Goal: Task Accomplishment & Management: Use online tool/utility

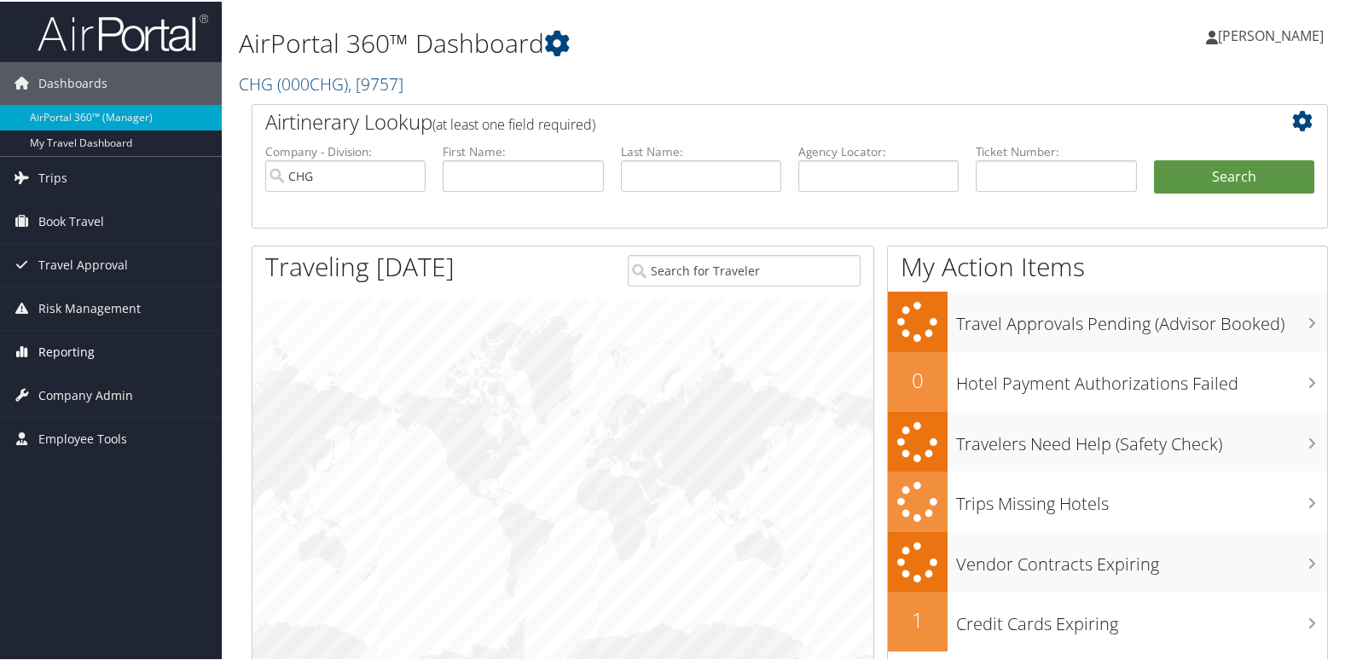
click at [104, 358] on link "Reporting" at bounding box center [111, 350] width 222 height 43
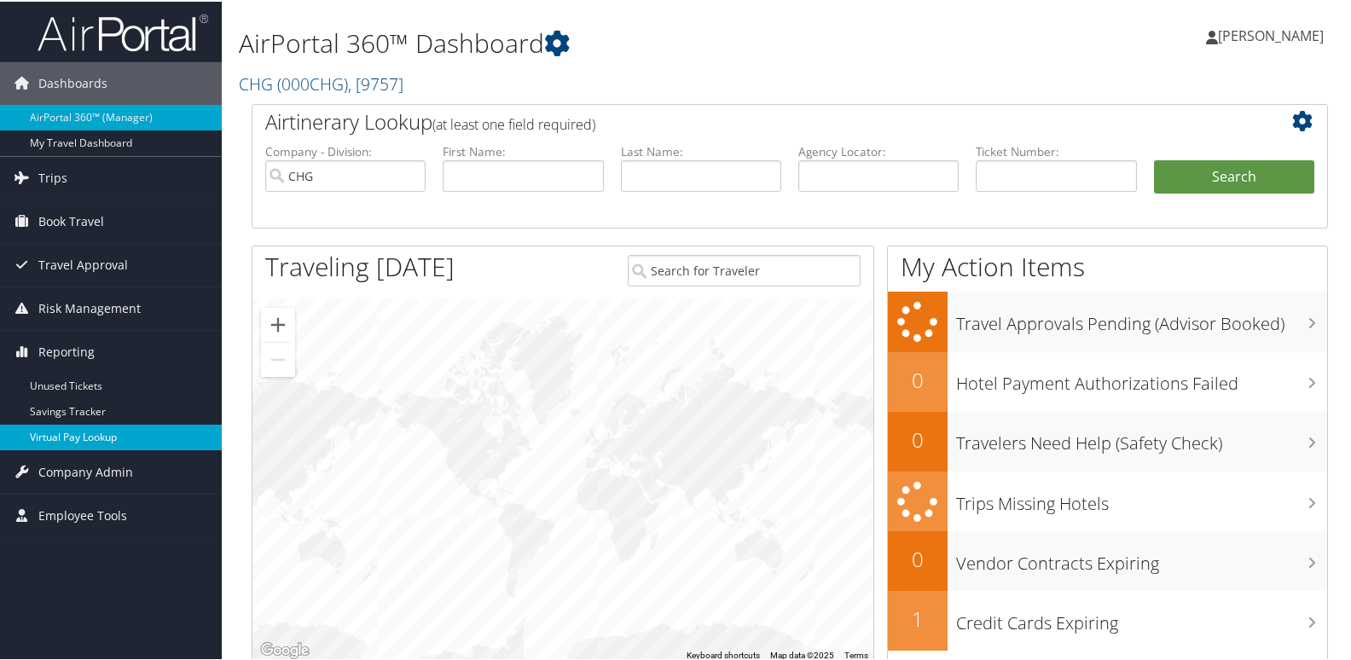
click at [63, 433] on link "Virtual Pay Lookup" at bounding box center [111, 436] width 222 height 26
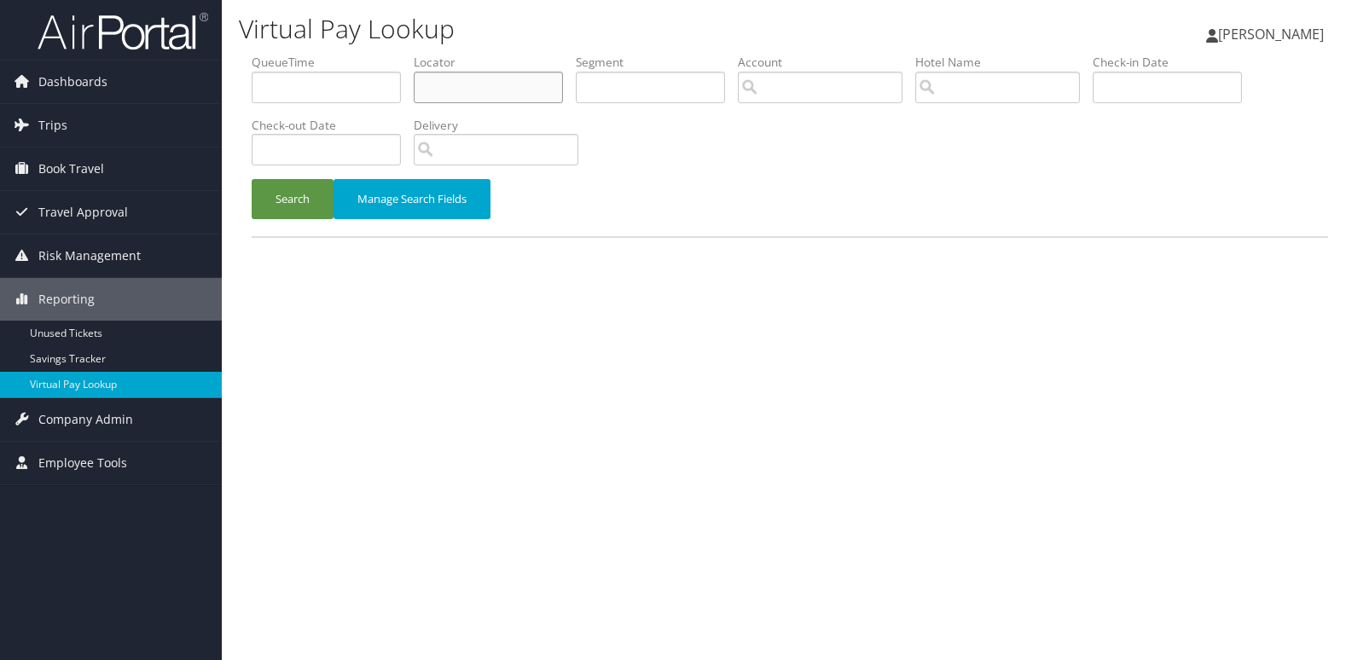
click at [456, 94] on input "text" at bounding box center [488, 88] width 149 height 32
paste input "JPZIRN"
type input "JPZIRN"
click at [283, 214] on button "Search" at bounding box center [293, 199] width 82 height 40
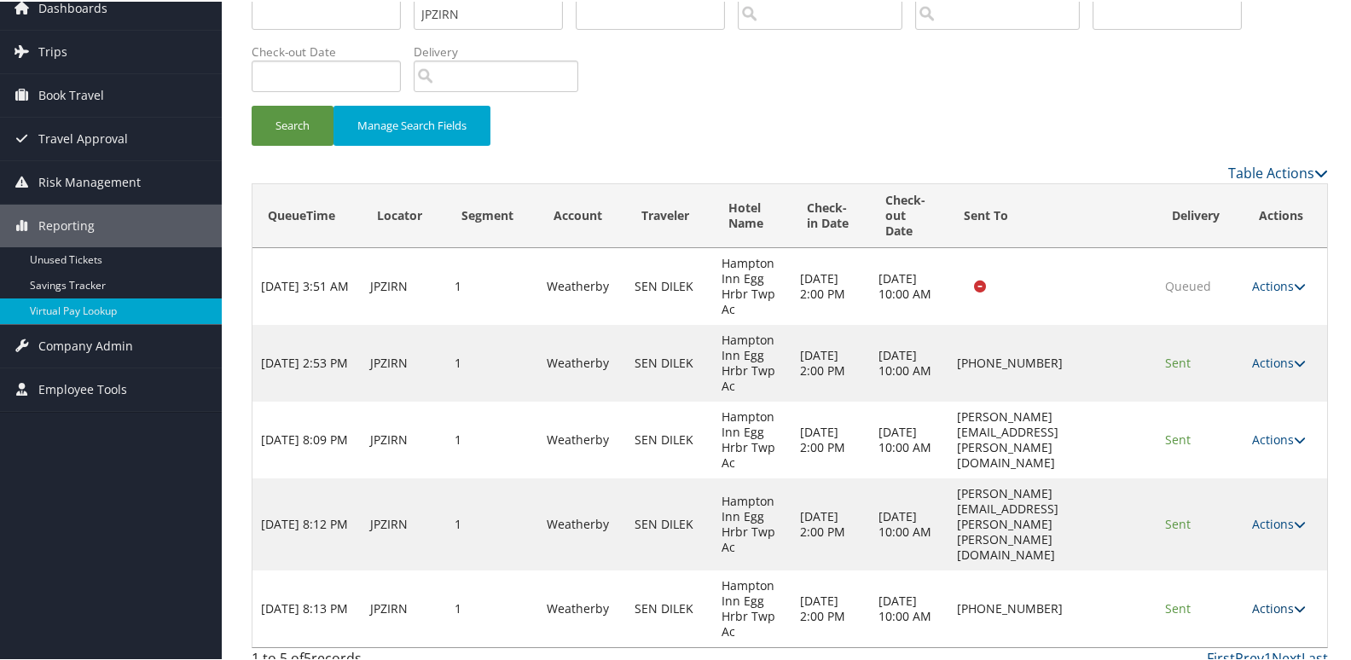
click at [1269, 599] on link "Actions" at bounding box center [1279, 607] width 54 height 16
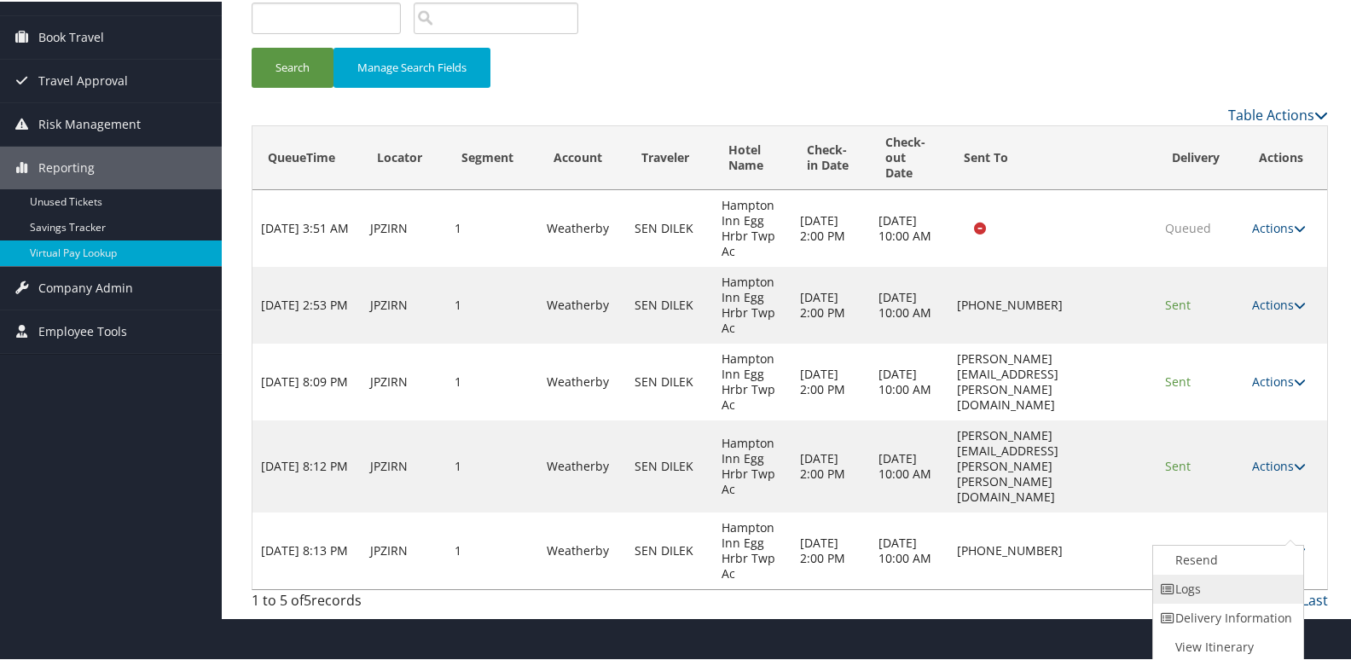
click at [1224, 594] on link "Logs" at bounding box center [1226, 587] width 146 height 29
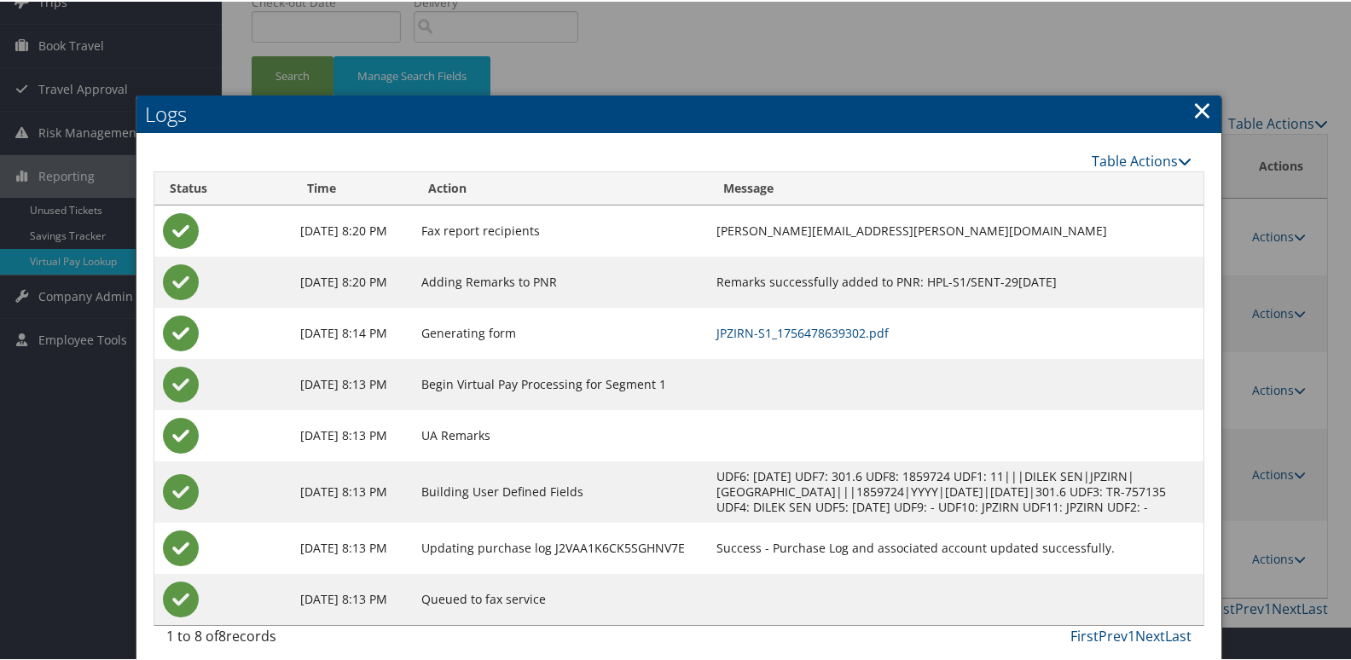
scroll to position [151, 0]
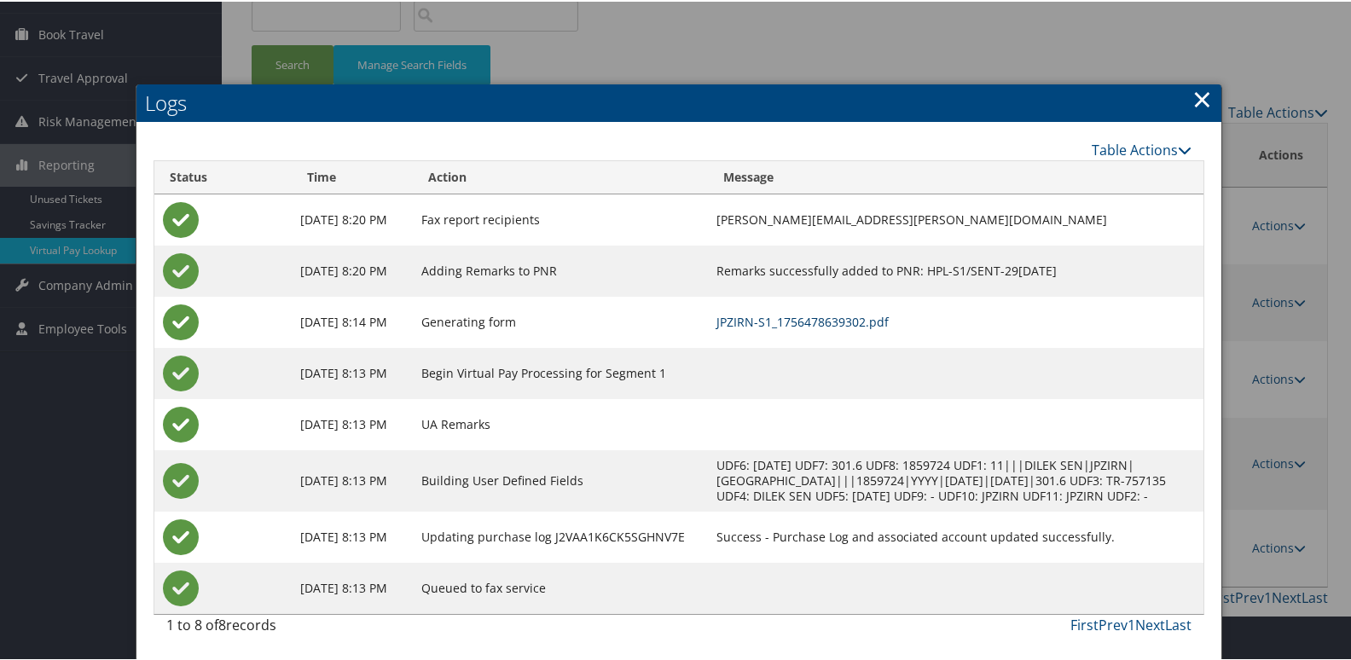
click at [861, 312] on link "JPZIRN-S1_1756478639302.pdf" at bounding box center [802, 320] width 172 height 16
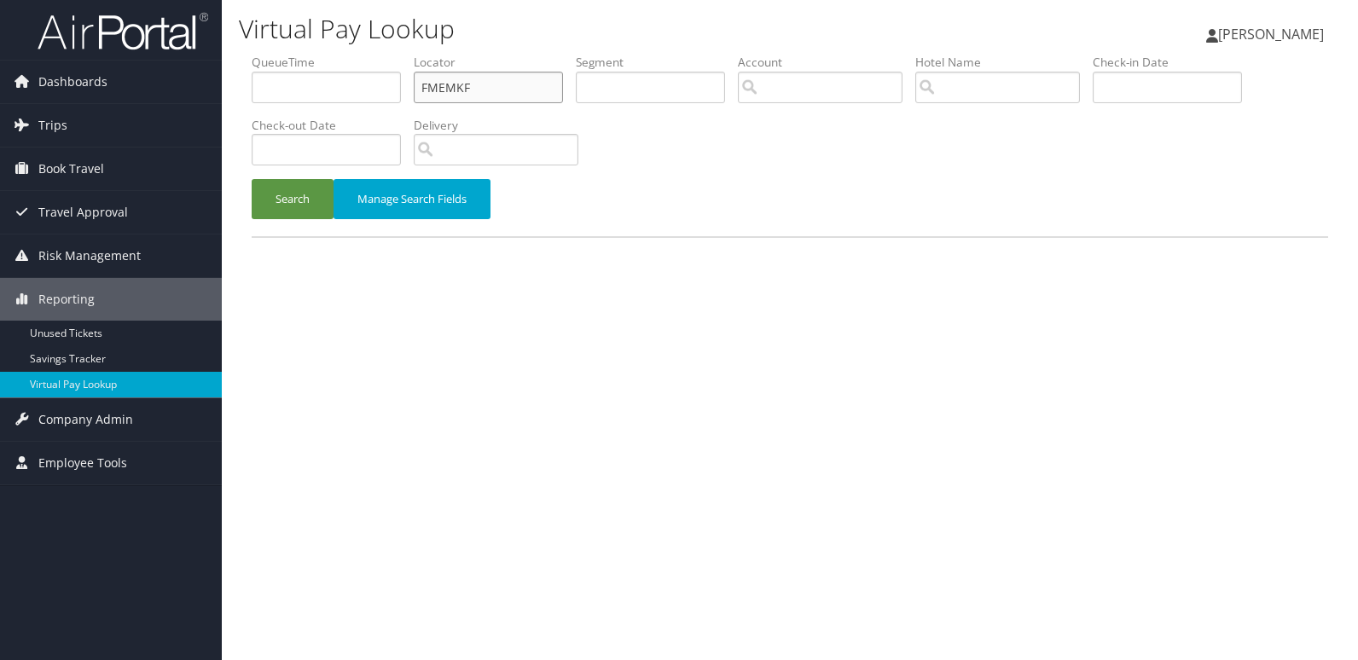
drag, startPoint x: 0, startPoint y: 0, endPoint x: 351, endPoint y: 90, distance: 362.0
click at [351, 54] on ul "QueueTime Locator FMEMKF Segment Account Traveler Hotel Name Check-in Date Chec…" at bounding box center [790, 54] width 1076 height 0
paste input "IXBDIQ"
click at [454, 87] on input "IXBDIQ" at bounding box center [488, 88] width 149 height 32
type input "IXBDIQ"
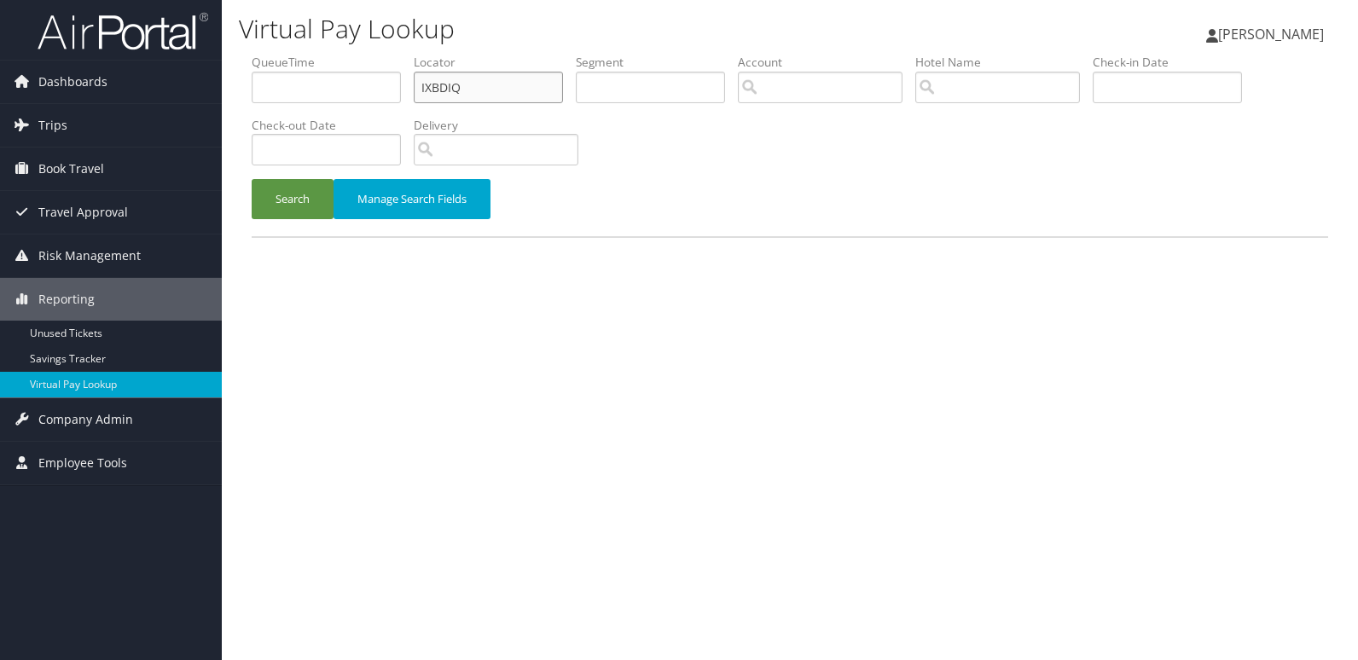
click at [252, 179] on button "Search" at bounding box center [293, 199] width 82 height 40
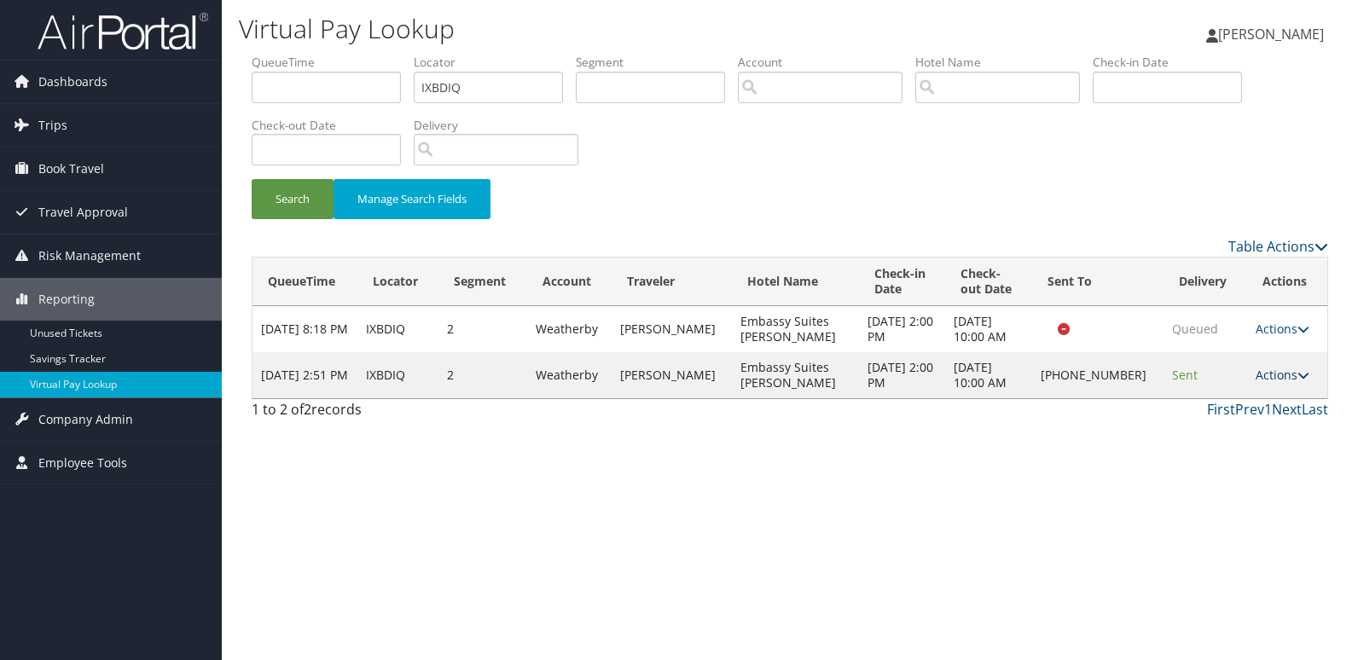
click at [1281, 375] on link "Actions" at bounding box center [1282, 375] width 54 height 16
click at [1184, 428] on link "Logs" at bounding box center [1225, 429] width 146 height 29
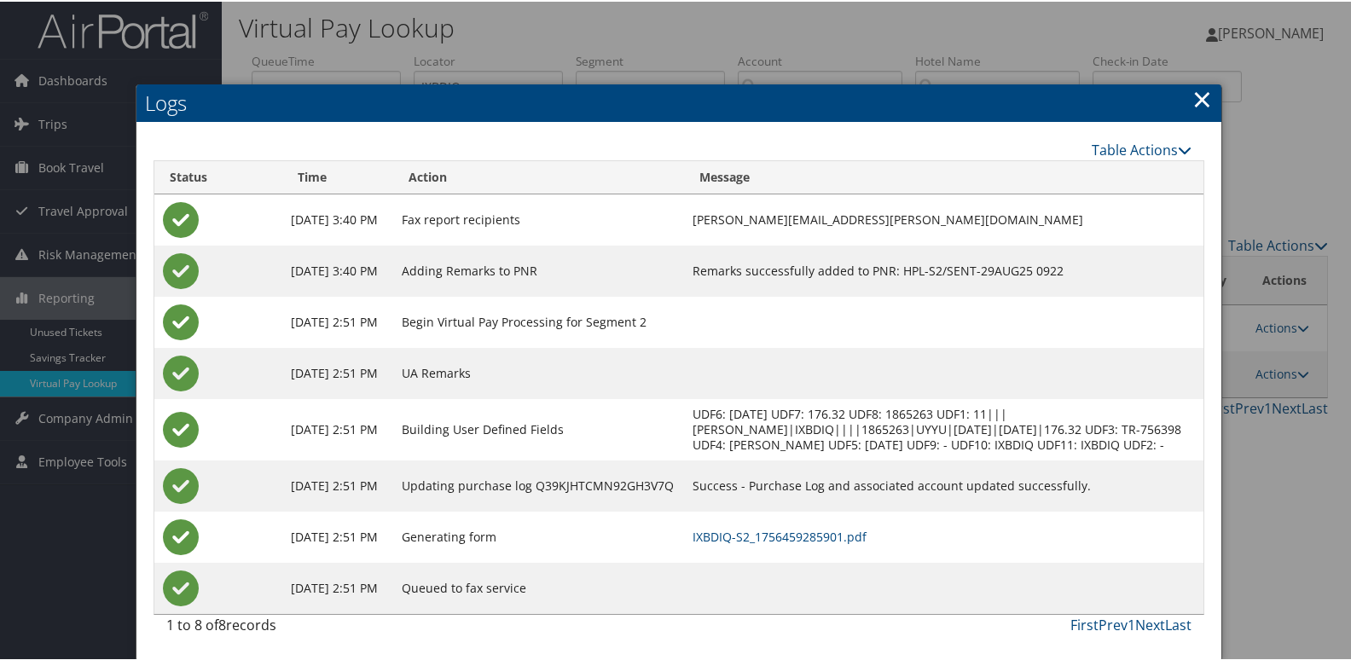
scroll to position [18, 0]
click at [803, 533] on link "IXBDIQ-S2_1756459285901.pdf" at bounding box center [780, 535] width 174 height 16
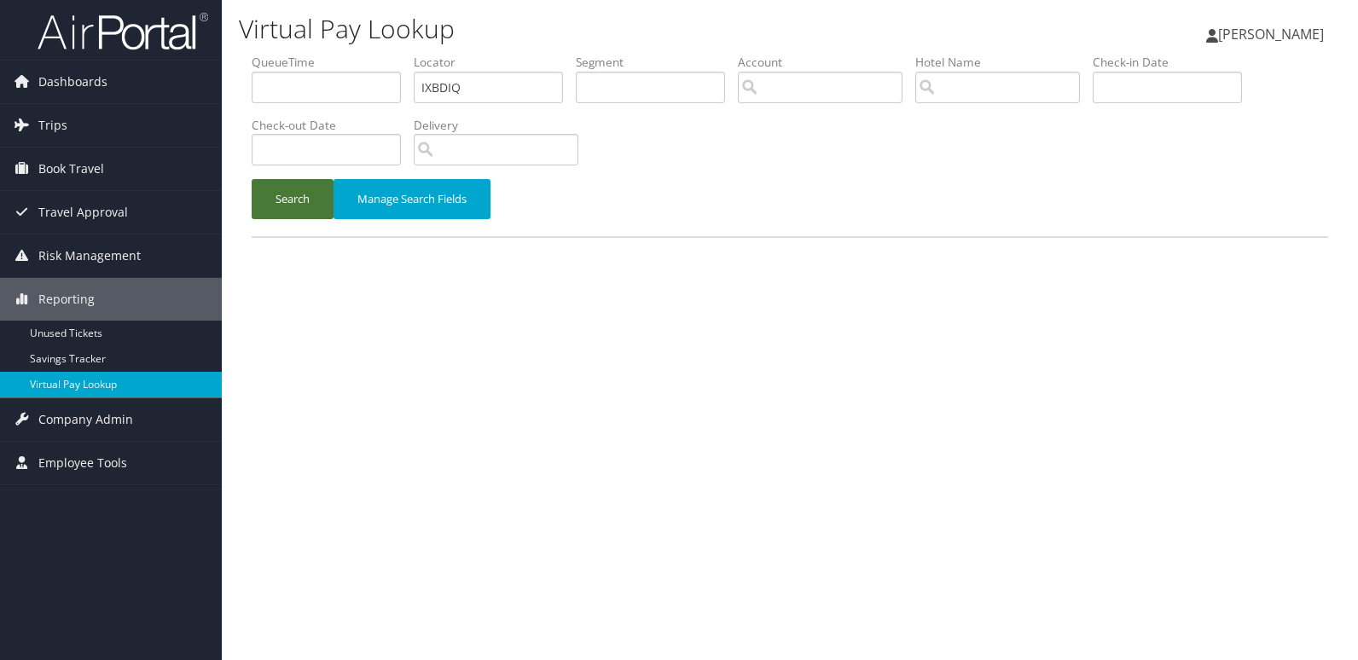
click at [309, 210] on button "Search" at bounding box center [293, 199] width 82 height 40
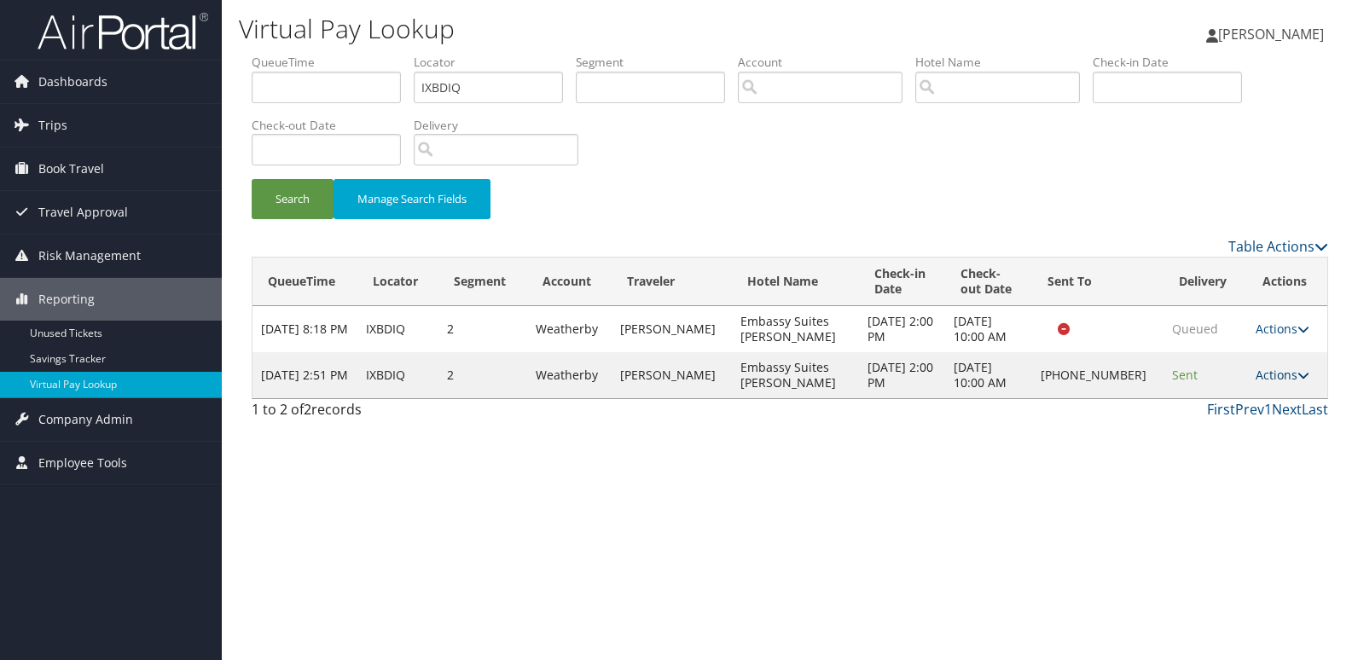
click at [1282, 374] on link "Actions" at bounding box center [1282, 375] width 54 height 16
click at [1231, 426] on link "Logs" at bounding box center [1225, 429] width 146 height 29
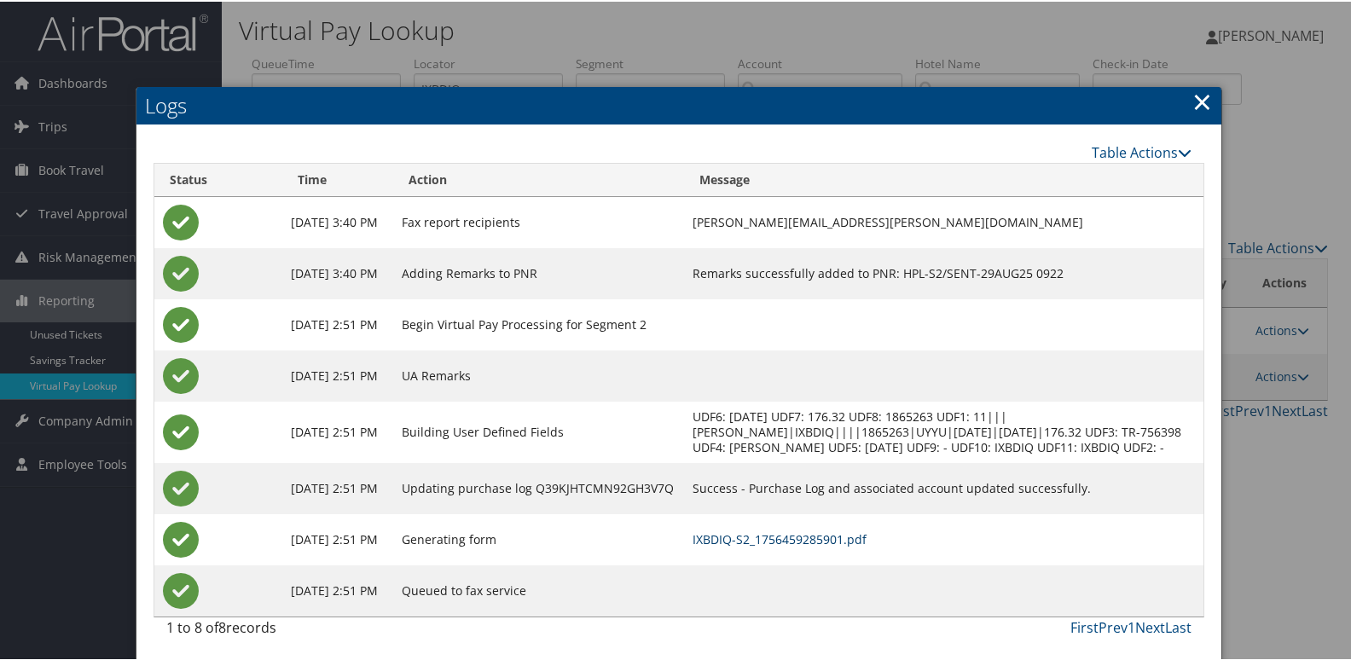
click at [859, 546] on link "IXBDIQ-S2_1756459285901.pdf" at bounding box center [780, 538] width 174 height 16
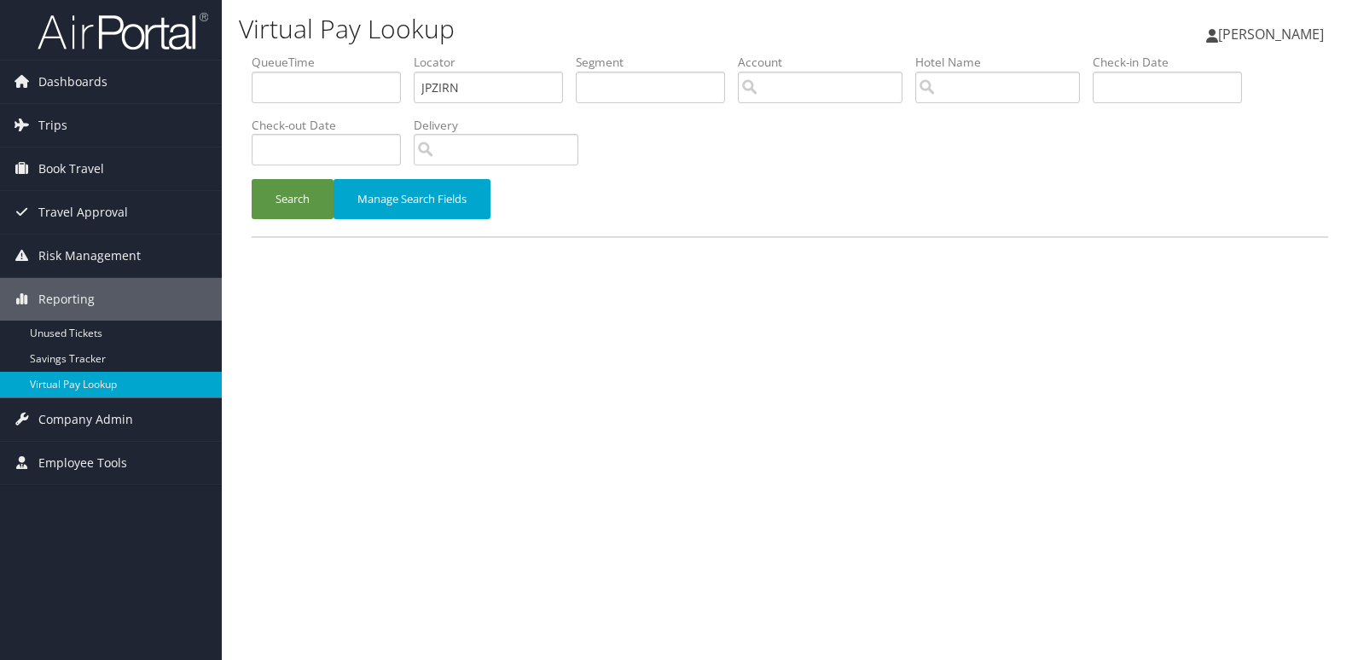
click at [349, 54] on ul "QueueTime Locator JPZIRN Segment Account Traveler Hotel Name Check-in Date Chec…" at bounding box center [790, 54] width 1076 height 0
type input "MZZFCB"
click at [293, 194] on button "Search" at bounding box center [293, 199] width 82 height 40
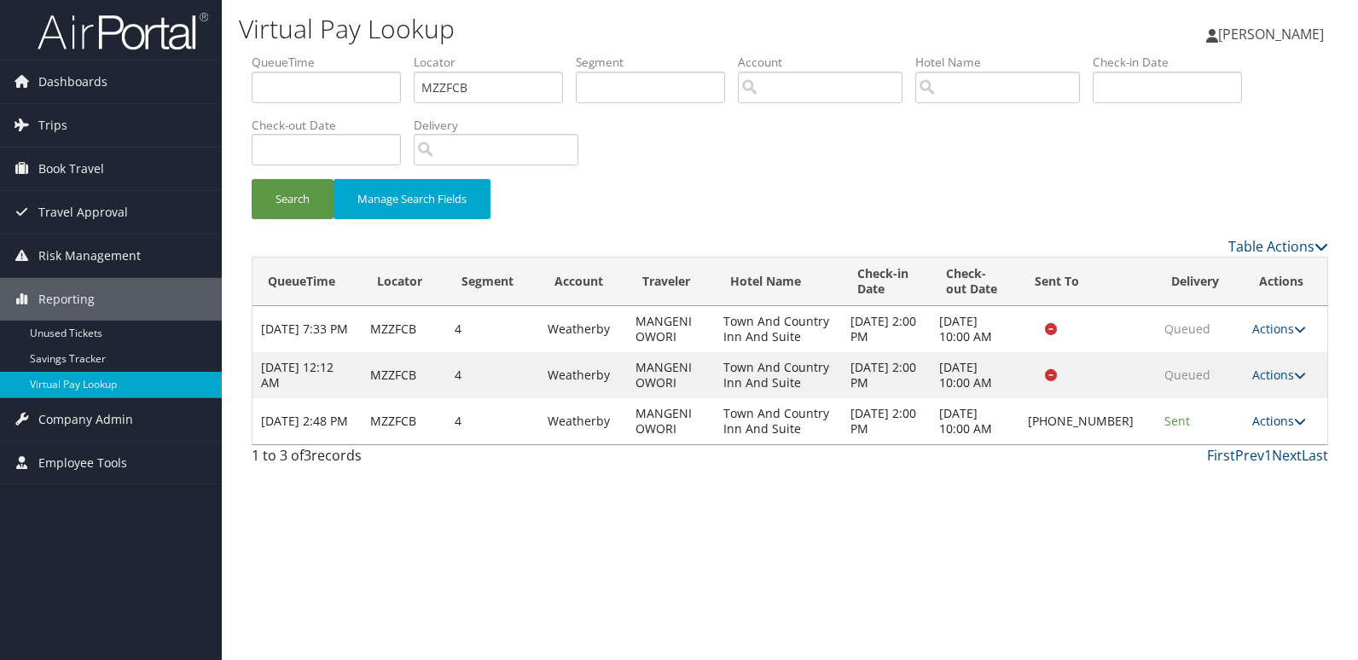
click at [1255, 416] on link "Actions" at bounding box center [1279, 421] width 54 height 16
click at [1222, 467] on link "Logs" at bounding box center [1224, 475] width 146 height 29
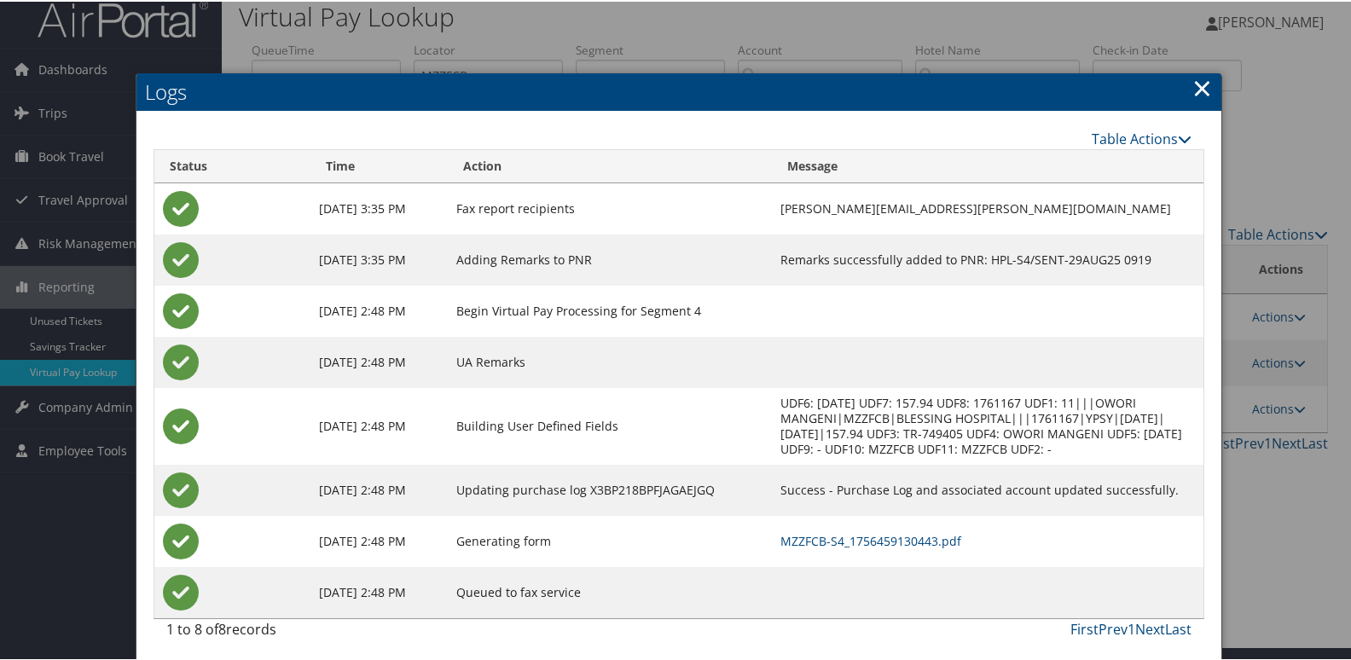
scroll to position [18, 0]
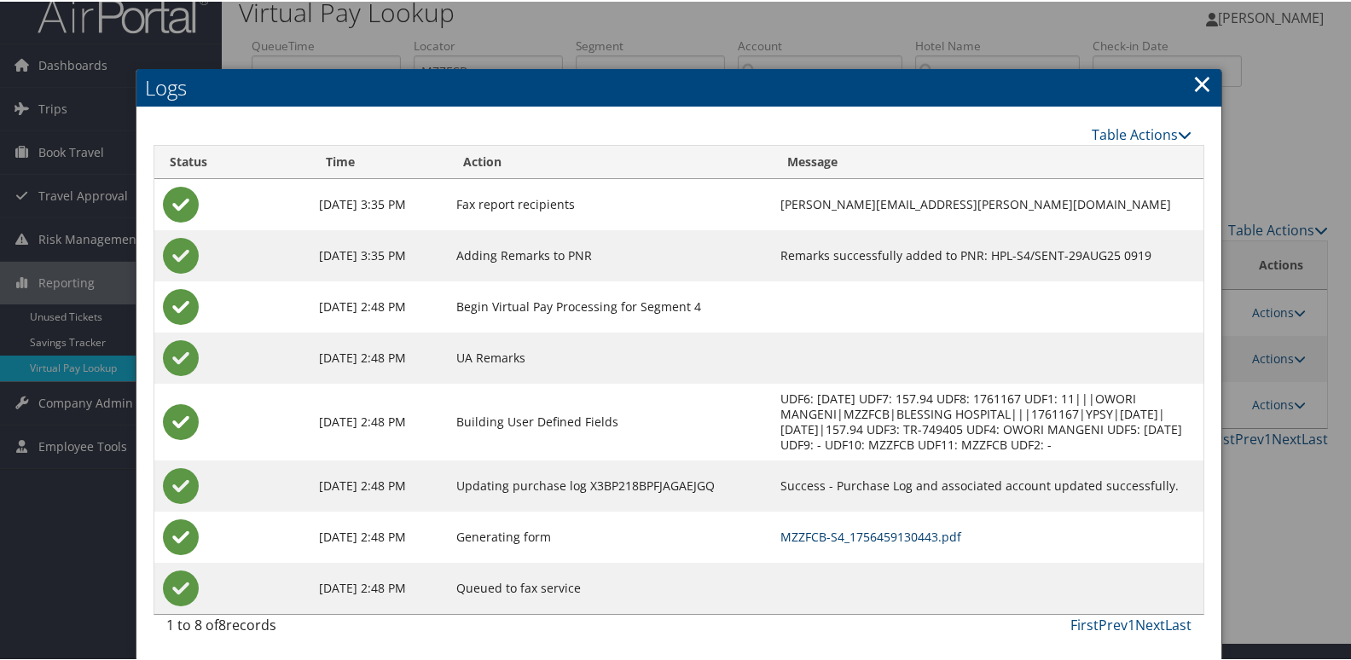
click at [837, 535] on link "MZZFCB-S4_1756459130443.pdf" at bounding box center [870, 535] width 181 height 16
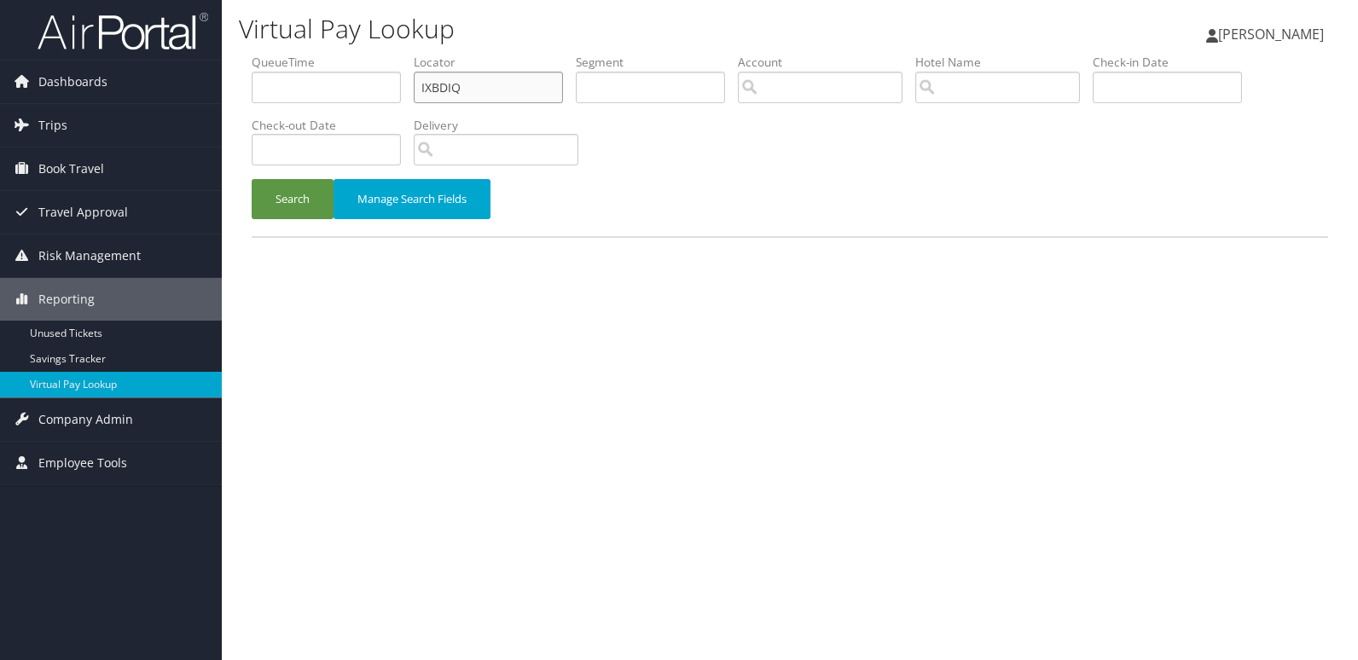
drag, startPoint x: 346, startPoint y: 110, endPoint x: 310, endPoint y: 113, distance: 36.8
click at [310, 54] on ul "QueueTime Locator IXBDIQ Segment Account Traveler Hotel Name Check-in Date Chec…" at bounding box center [790, 54] width 1076 height 0
paste input "JCLAQR"
click at [453, 90] on input "JCLAQR" at bounding box center [488, 88] width 149 height 32
type input "JCLAQR"
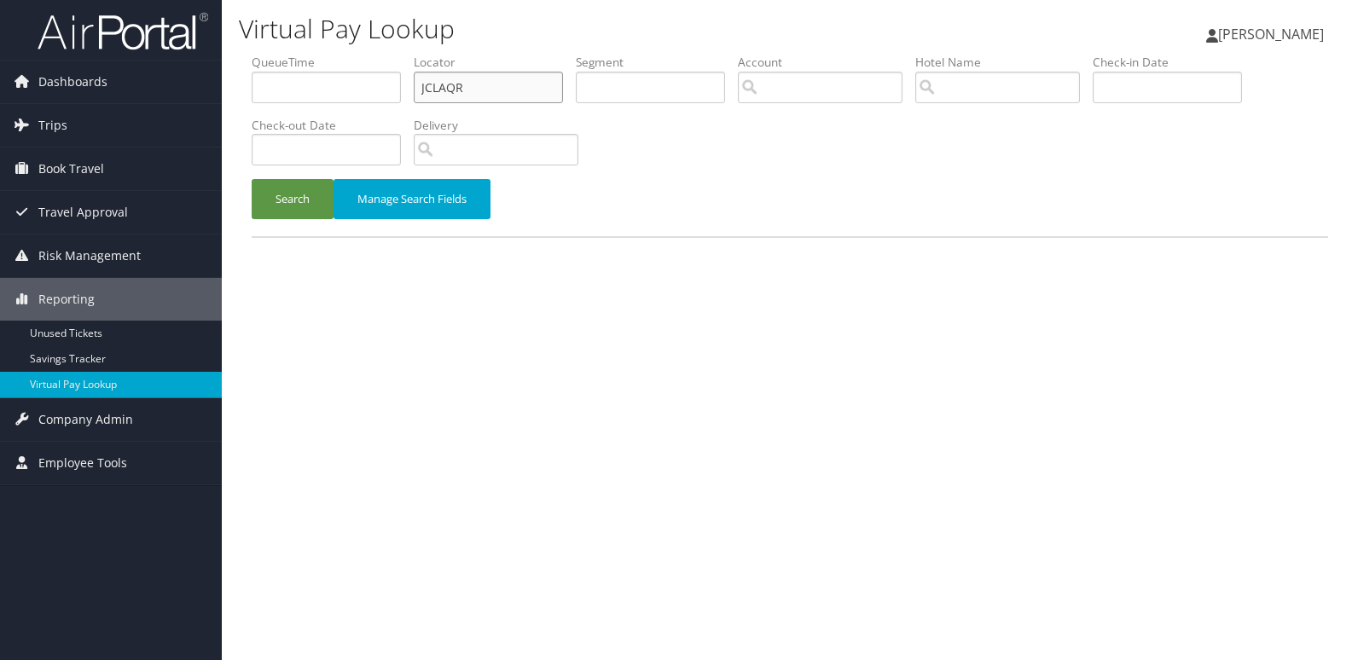
click at [252, 179] on button "Search" at bounding box center [293, 199] width 82 height 40
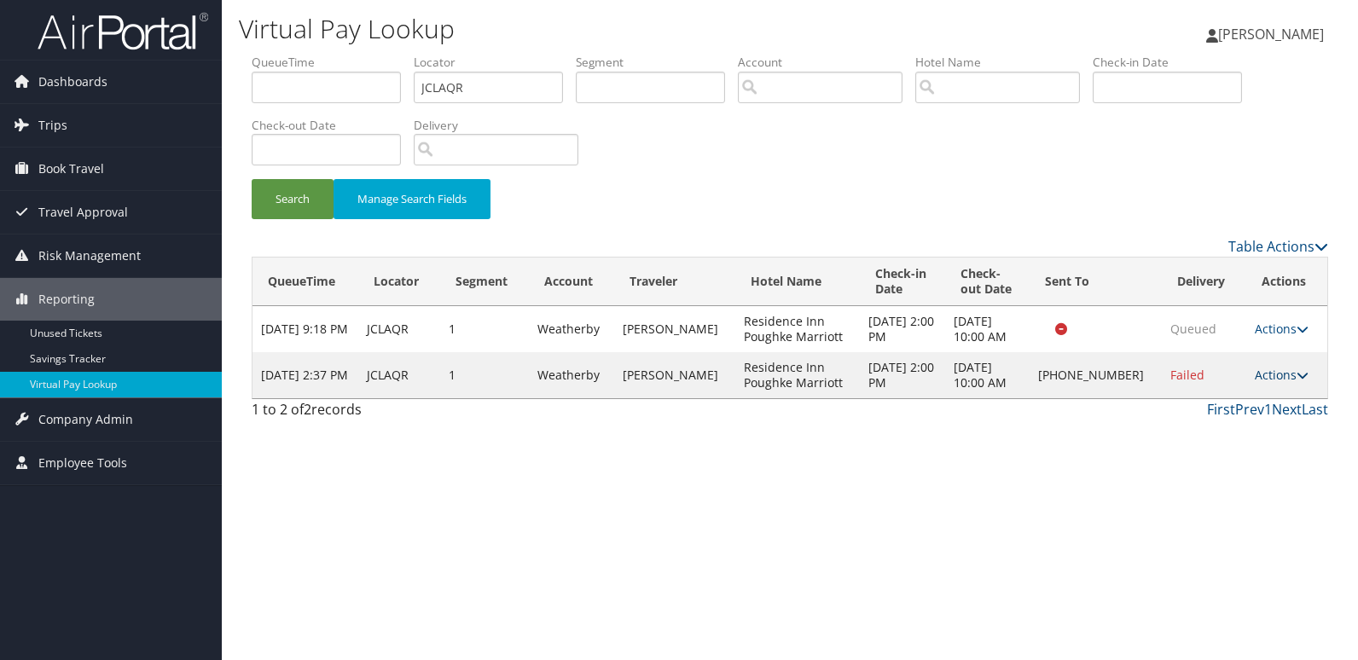
click at [1266, 367] on link "Actions" at bounding box center [1282, 375] width 54 height 16
click at [1235, 423] on link "Logs" at bounding box center [1224, 429] width 146 height 29
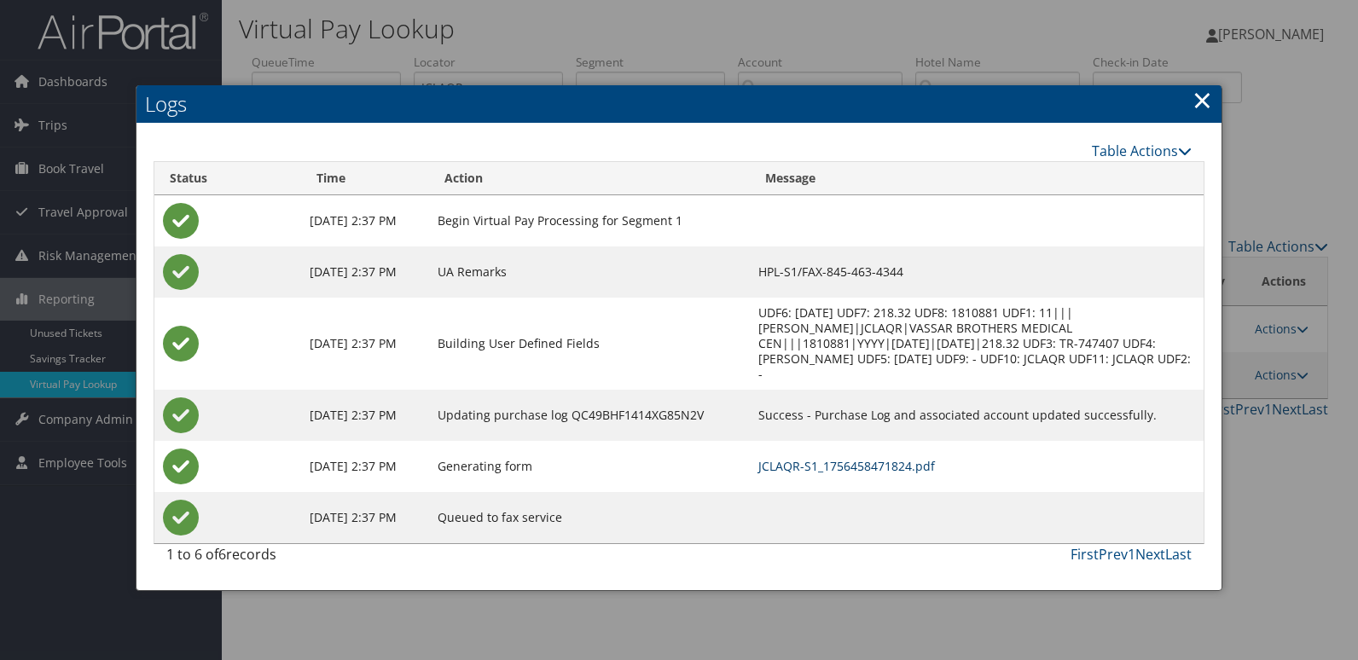
click at [904, 469] on link "JCLAQR-S1_1756458471824.pdf" at bounding box center [846, 466] width 177 height 16
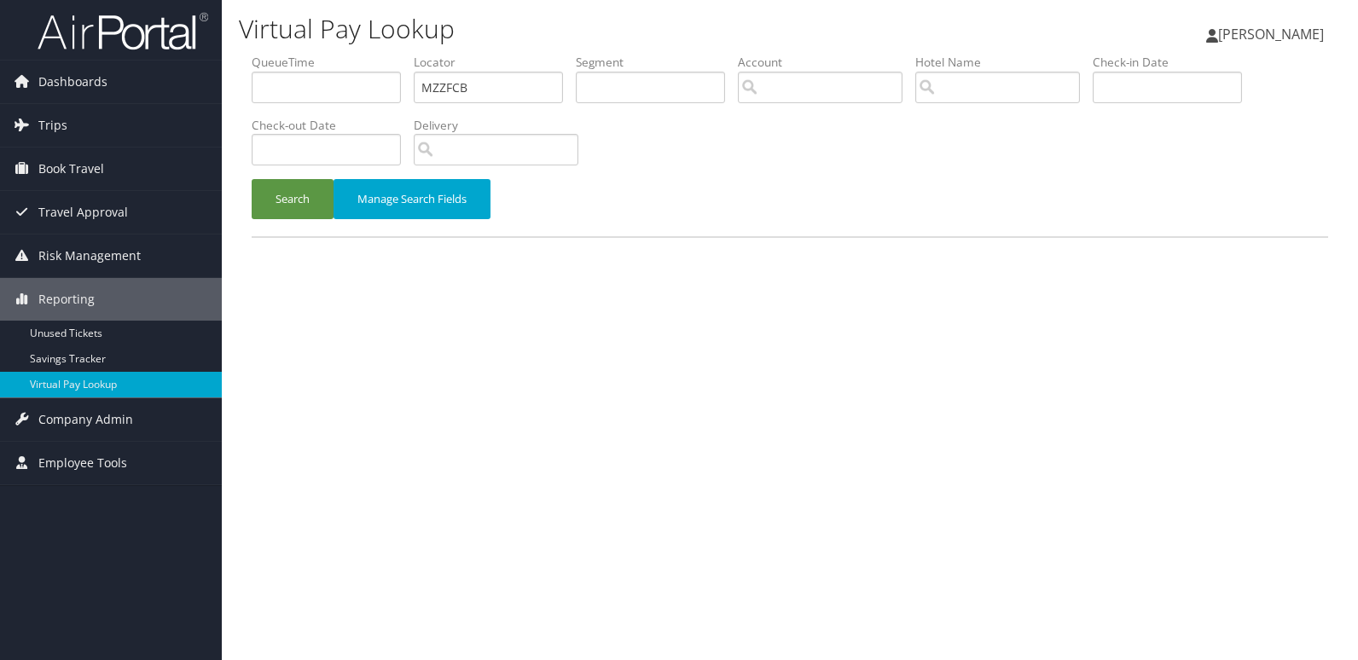
click at [271, 187] on button "Search" at bounding box center [293, 199] width 82 height 40
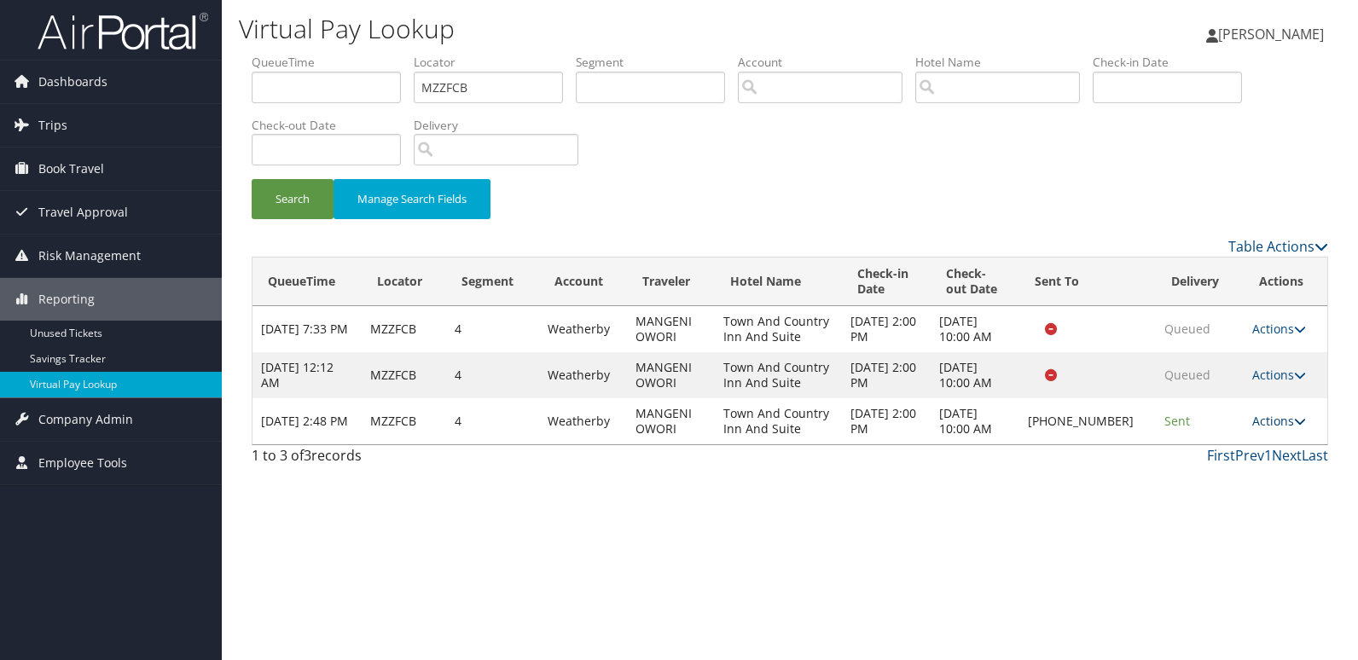
click at [1271, 423] on link "Actions" at bounding box center [1279, 421] width 54 height 16
click at [1195, 484] on link "Logs" at bounding box center [1224, 475] width 146 height 29
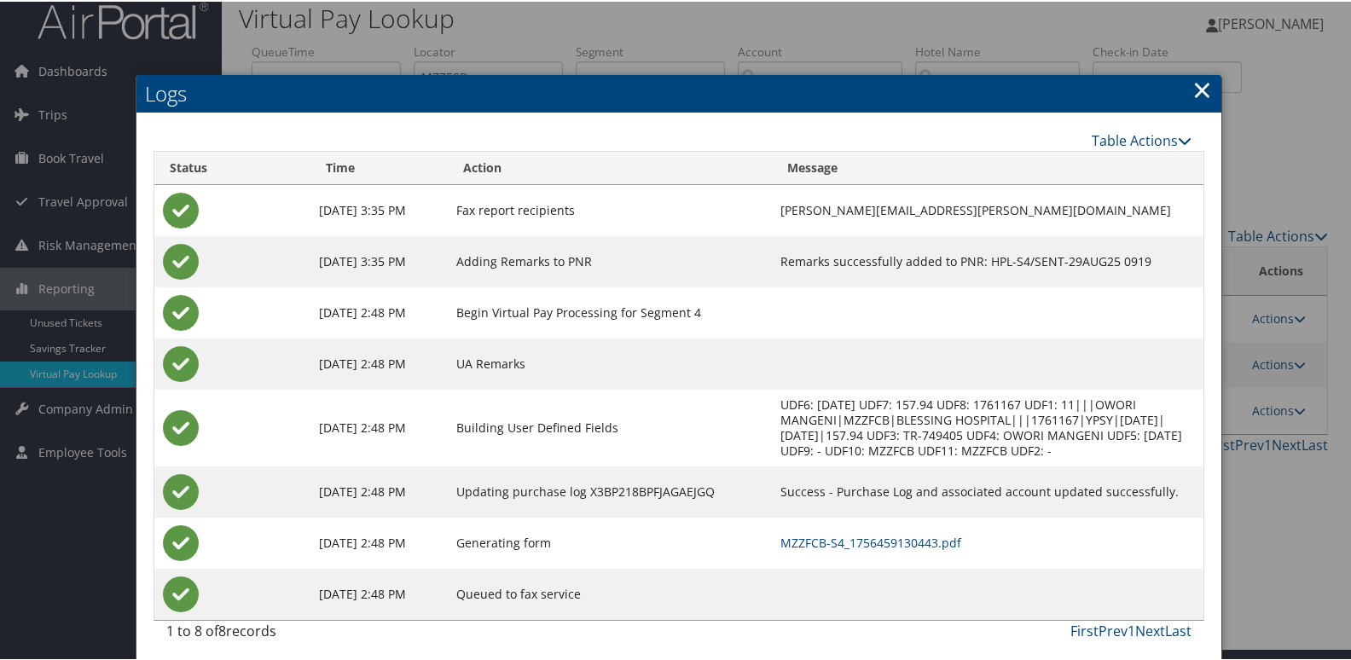
scroll to position [18, 0]
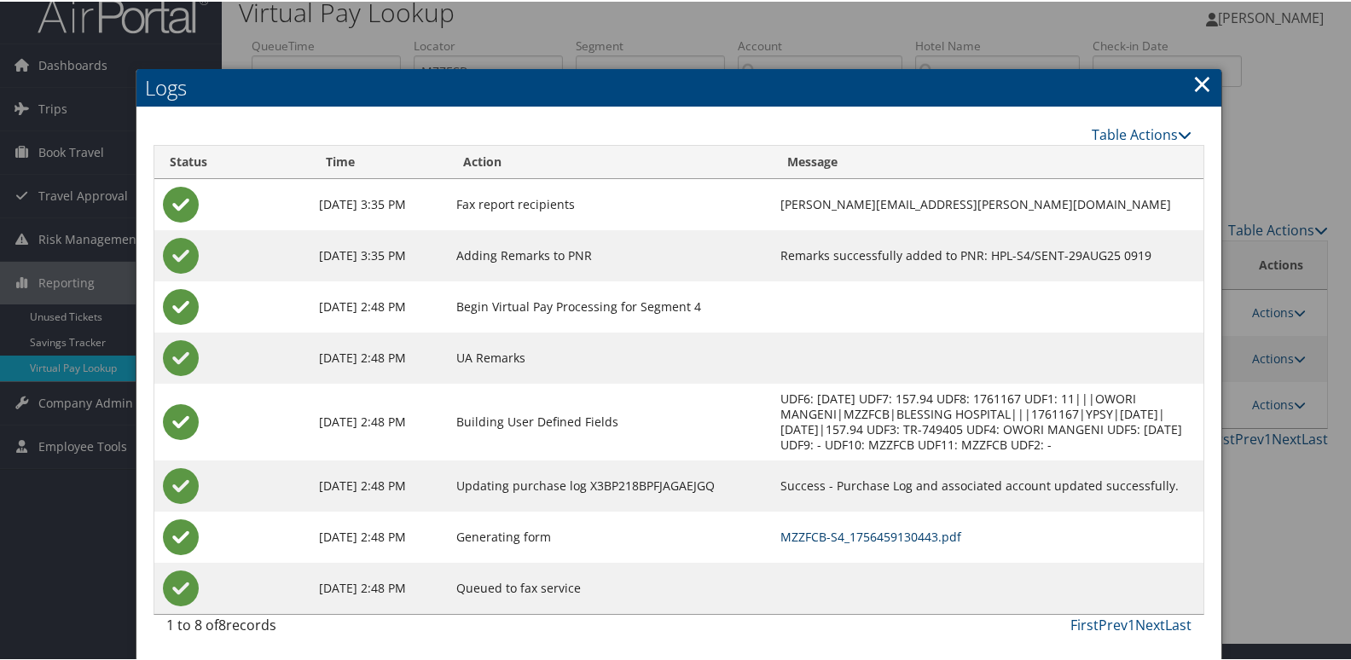
click at [813, 529] on link "MZZFCB-S4_1756459130443.pdf" at bounding box center [870, 535] width 181 height 16
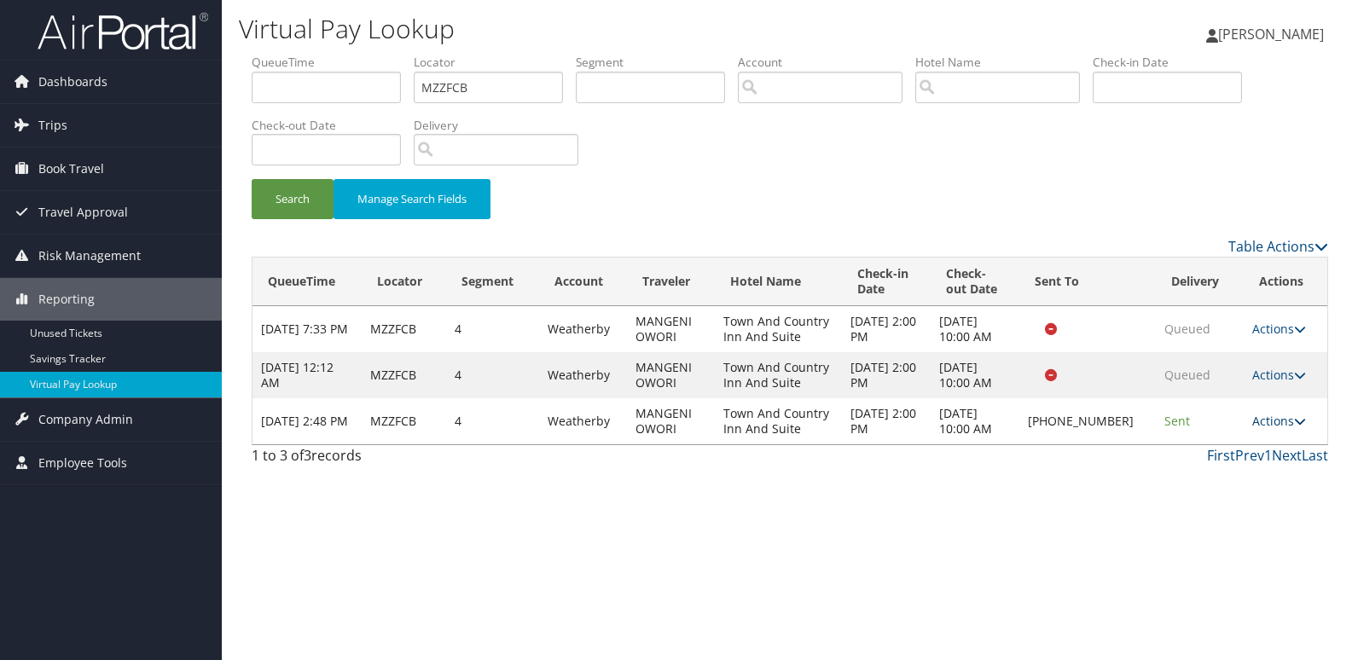
click at [1263, 422] on link "Actions" at bounding box center [1279, 421] width 54 height 16
click at [1216, 452] on link "Resend" at bounding box center [1224, 446] width 146 height 29
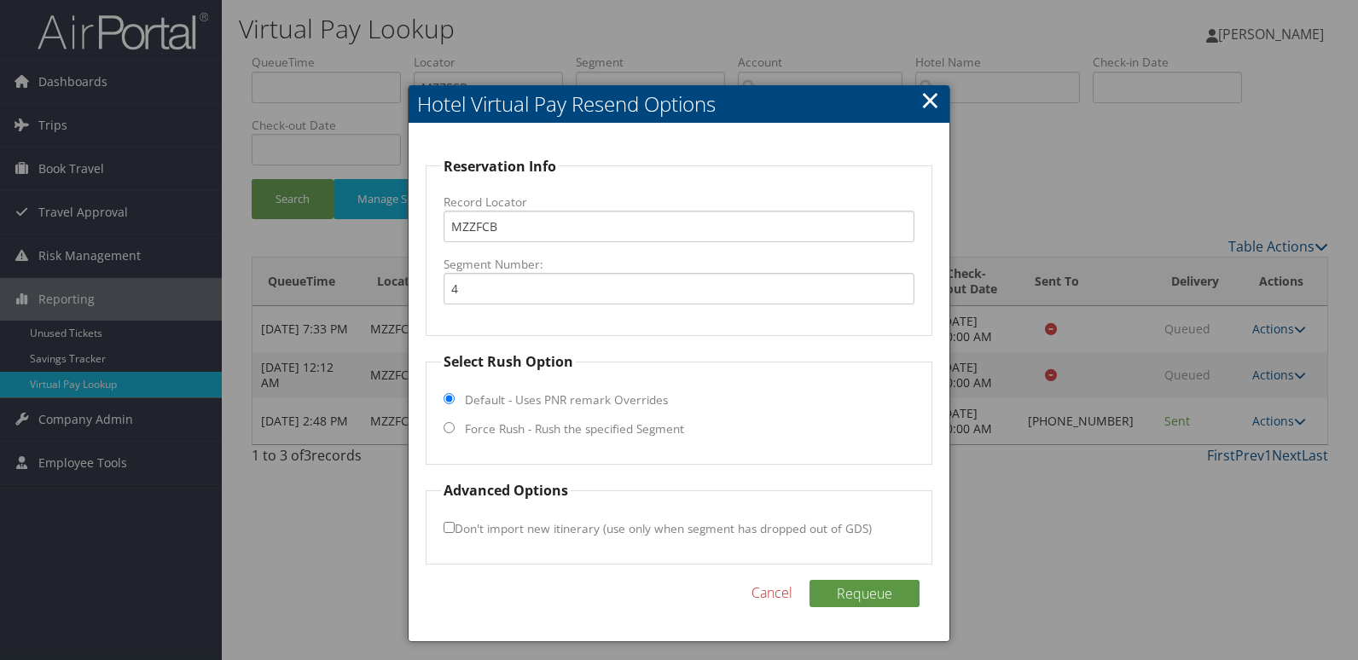
click at [510, 438] on label "Force Rush - Rush the specified Segment" at bounding box center [574, 428] width 219 height 17
click at [455, 433] on input "Force Rush - Rush the specified Segment" at bounding box center [449, 427] width 11 height 11
radio input "true"
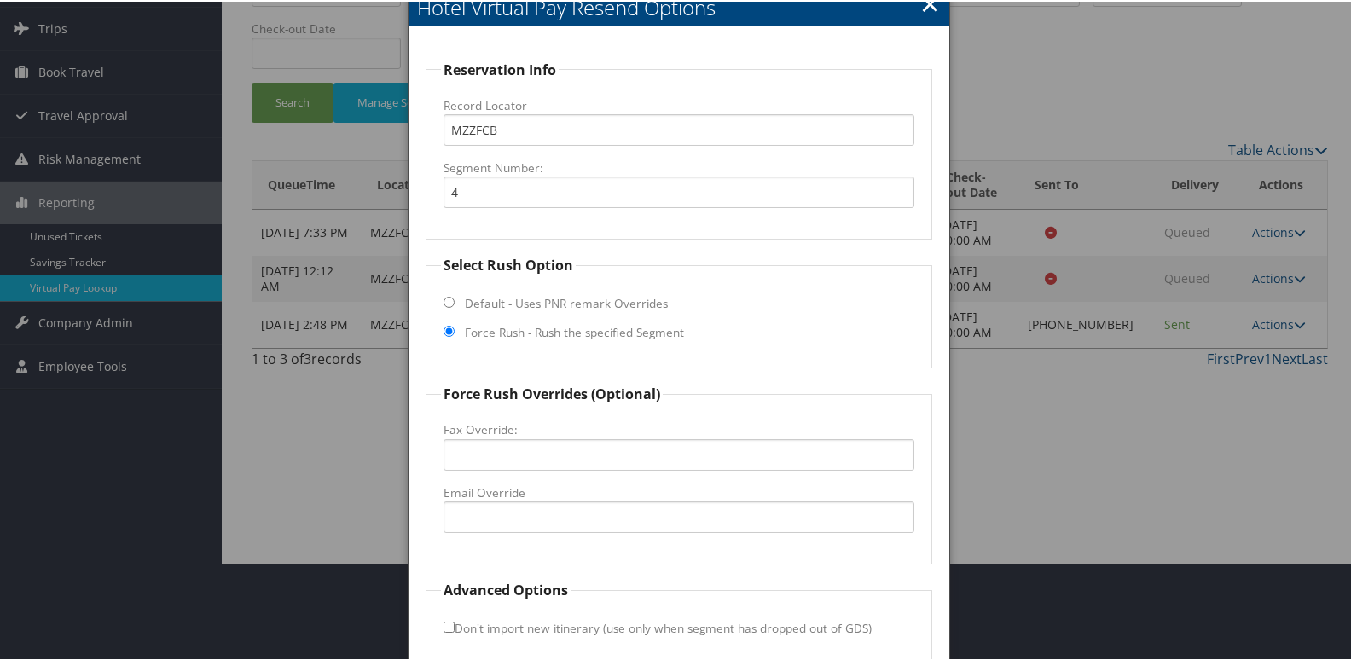
scroll to position [178, 0]
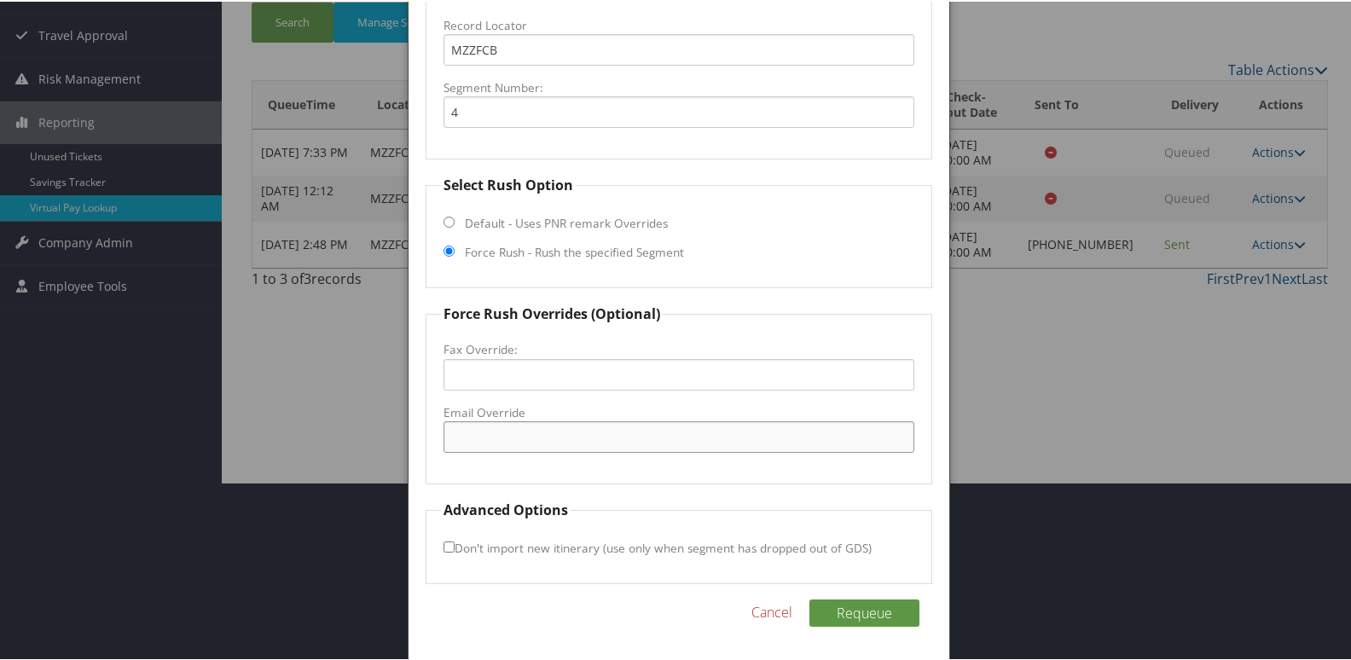
click at [495, 443] on input "Email Override" at bounding box center [680, 436] width 472 height 32
type input "desk@tandcinn.com"
click at [841, 606] on button "Requeue" at bounding box center [864, 611] width 110 height 27
drag, startPoint x: 618, startPoint y: 448, endPoint x: 227, endPoint y: 446, distance: 391.5
click at [227, 446] on body "Menu Dashboards ► AirPortal 360™ (Manager) My Travel Dashboard Trips ► Airtiner…" at bounding box center [679, 152] width 1358 height 660
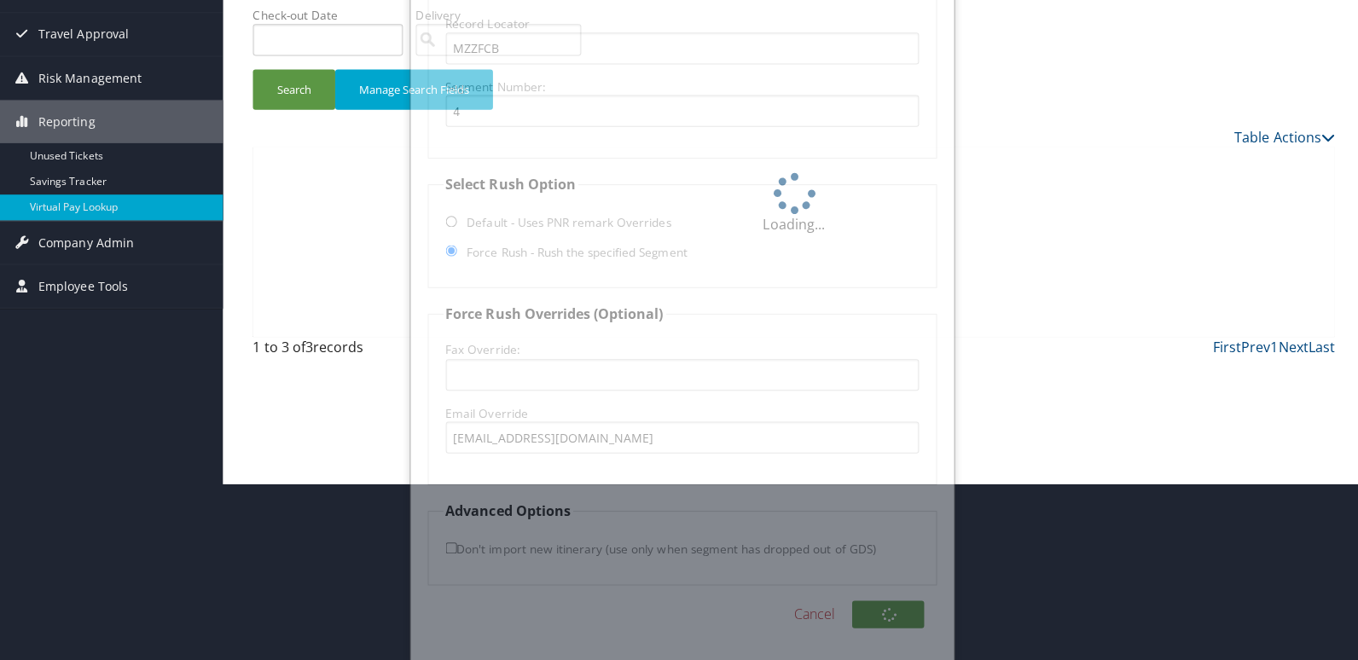
scroll to position [0, 0]
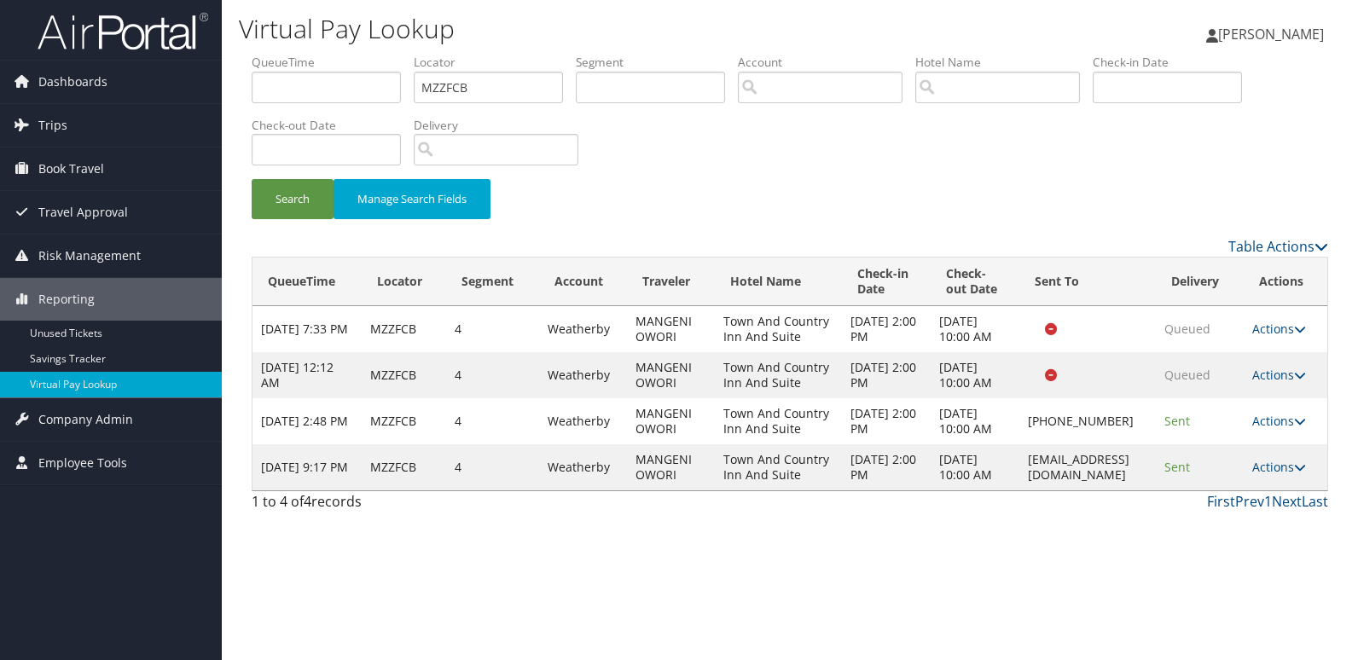
click at [1267, 578] on div "Virtual Pay Lookup Luke Perry Luke Perry My Settings Travel Agency Contacts Vie…" at bounding box center [790, 330] width 1136 height 660
click at [1264, 475] on link "Actions" at bounding box center [1279, 467] width 54 height 16
click at [1254, 549] on link "Logs" at bounding box center [1249, 559] width 107 height 29
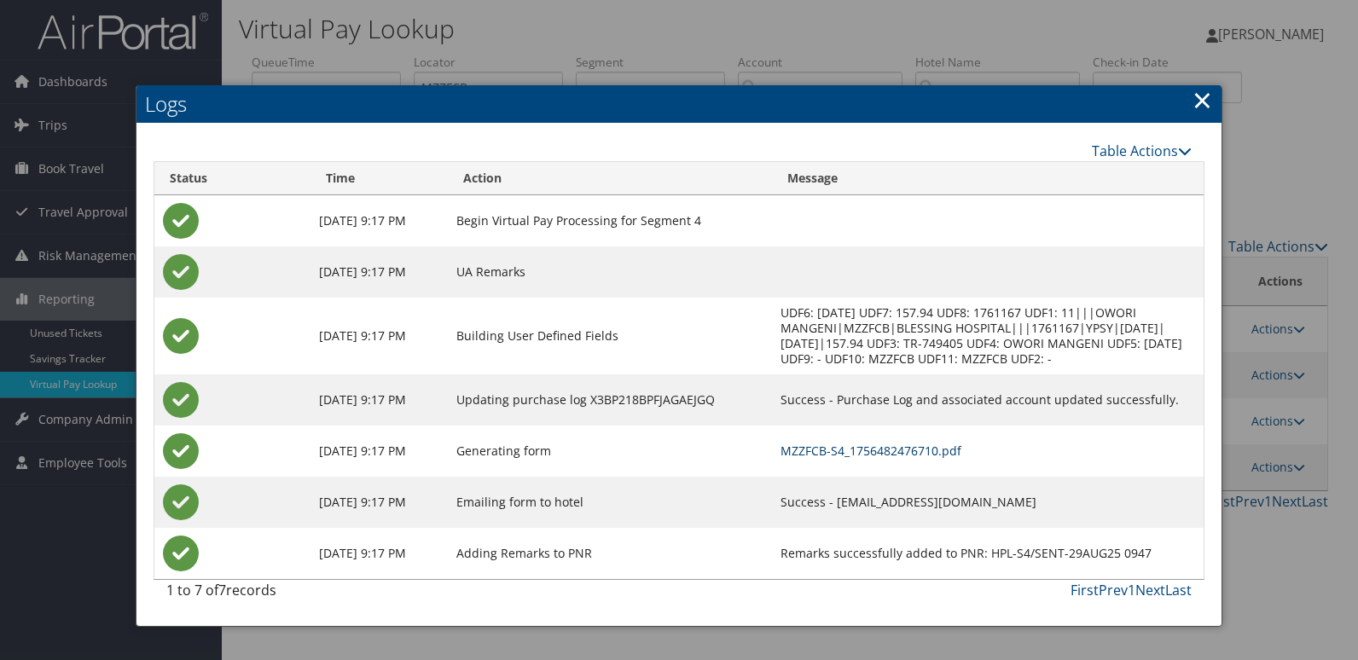
click at [851, 444] on link "MZZFCB-S4_1756482476710.pdf" at bounding box center [870, 451] width 181 height 16
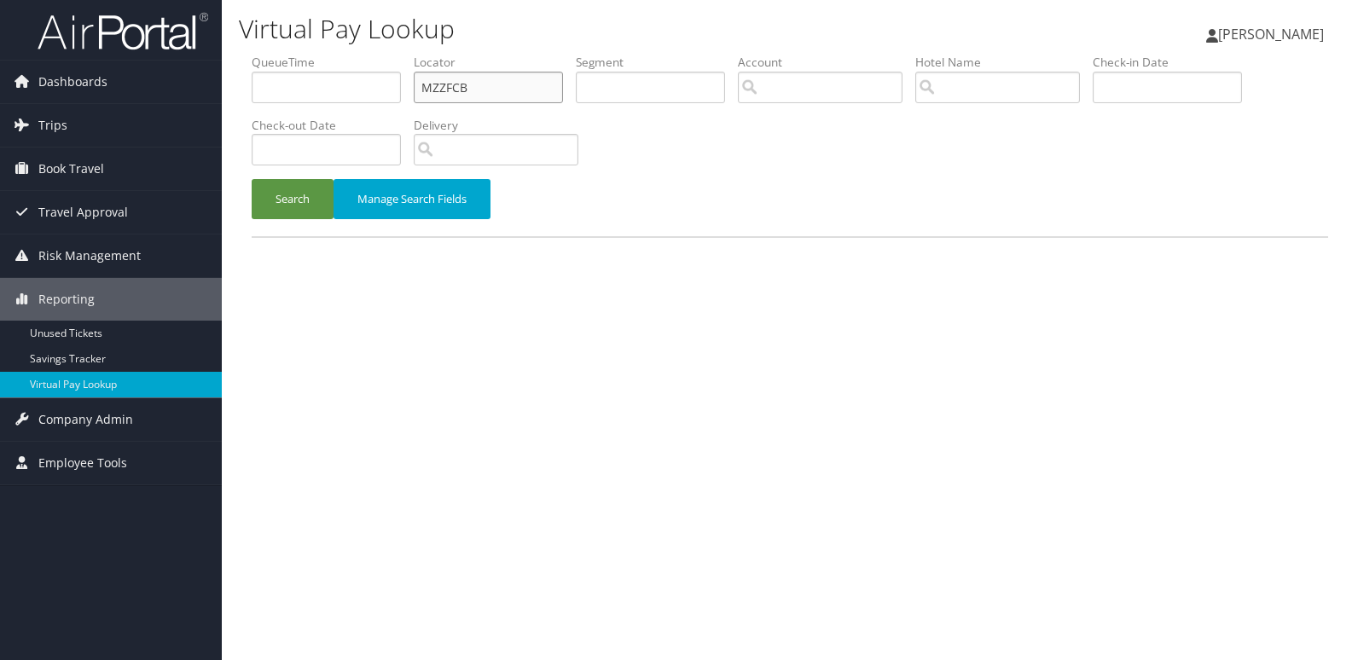
drag, startPoint x: 455, startPoint y: 91, endPoint x: 314, endPoint y: 107, distance: 141.6
click at [314, 54] on ul "QueueTime Locator MZZFCB Segment Account Traveler Hotel Name Check-in Date Chec…" at bounding box center [790, 54] width 1076 height 0
paste input "CODOWO"
type input "CODOWO"
click at [252, 179] on button "Search" at bounding box center [293, 199] width 82 height 40
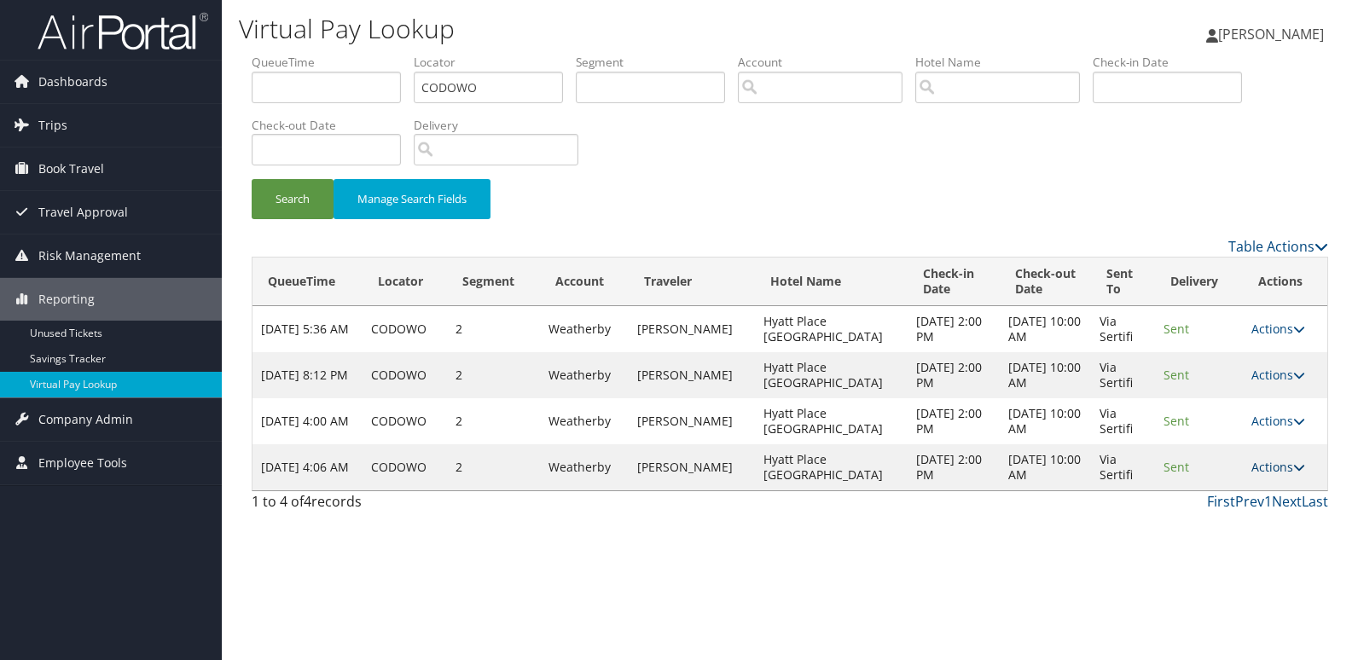
click at [1281, 466] on link "Actions" at bounding box center [1278, 467] width 54 height 16
click at [1211, 517] on icon at bounding box center [1204, 521] width 15 height 12
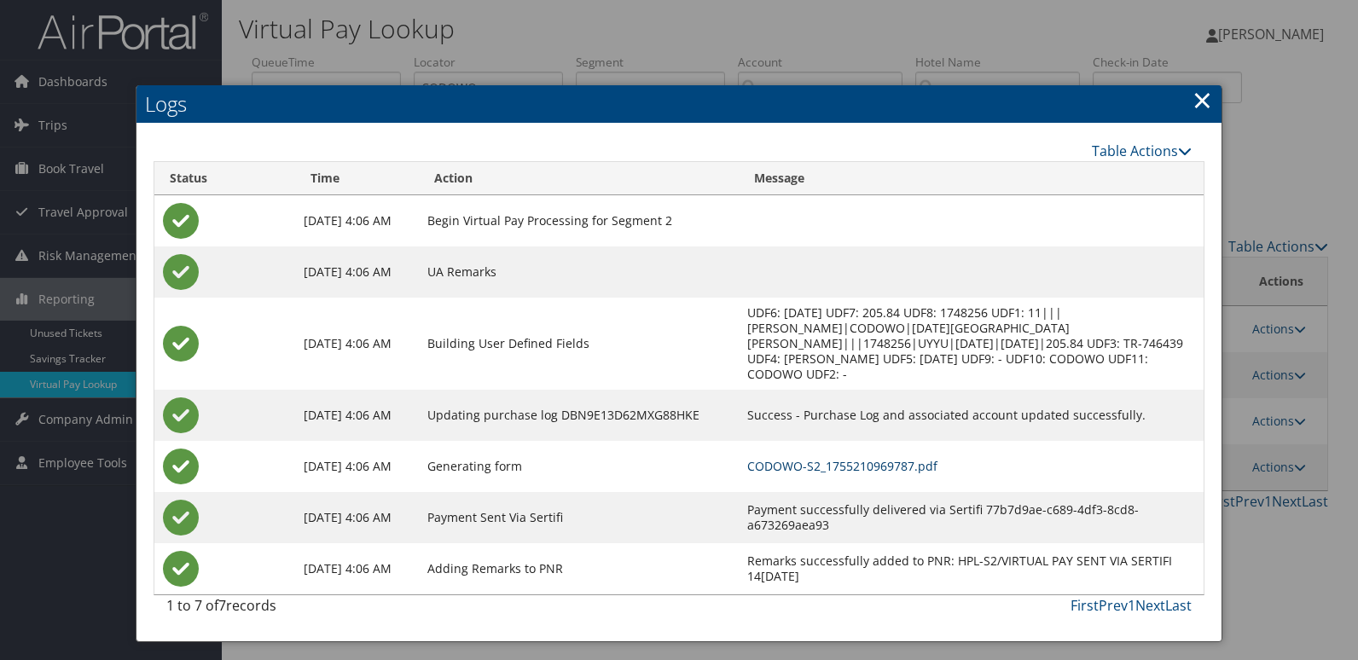
click at [852, 458] on link "CODOWO-S2_1755210969787.pdf" at bounding box center [842, 466] width 190 height 16
